Goal: Find specific page/section: Find specific page/section

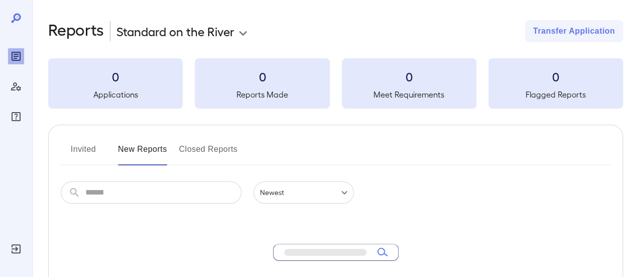
scroll to position [100, 0]
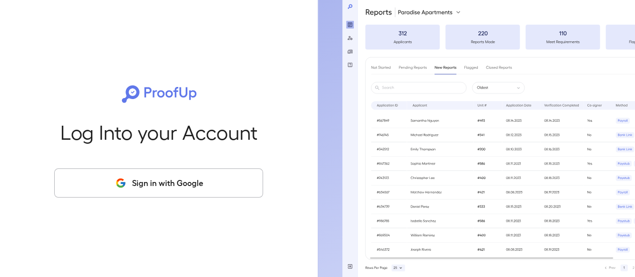
click at [101, 45] on div "Log Into your Account Sign in with Google" at bounding box center [159, 138] width 286 height 277
click at [162, 181] on button "Sign in with Google" at bounding box center [158, 182] width 209 height 29
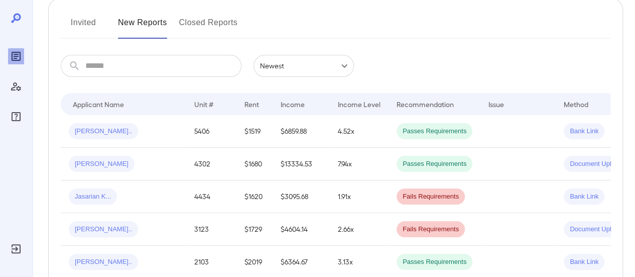
scroll to position [50, 0]
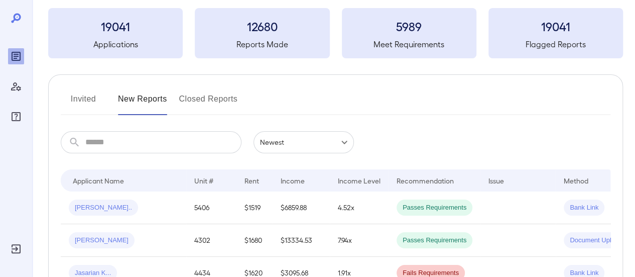
click at [81, 100] on button "Invited" at bounding box center [83, 103] width 45 height 24
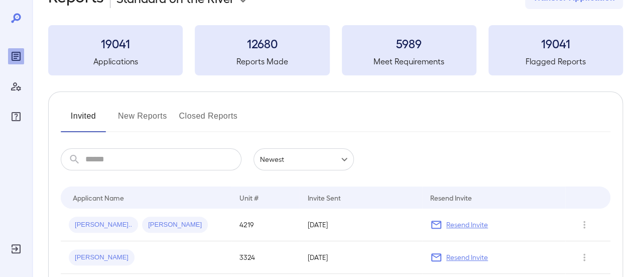
scroll to position [151, 0]
